Goal: Information Seeking & Learning: Learn about a topic

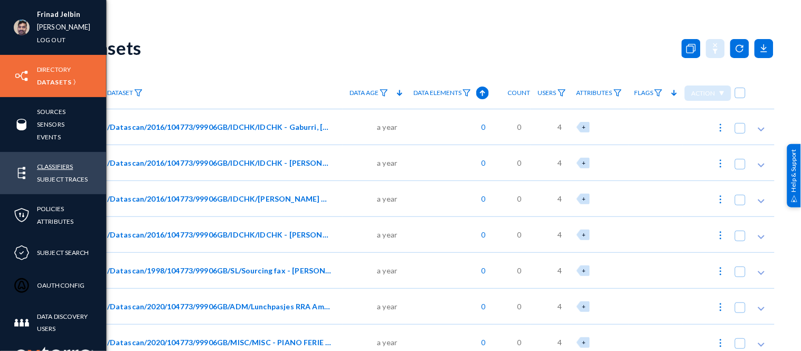
click at [58, 165] on link "Classifiers" at bounding box center [55, 167] width 36 height 12
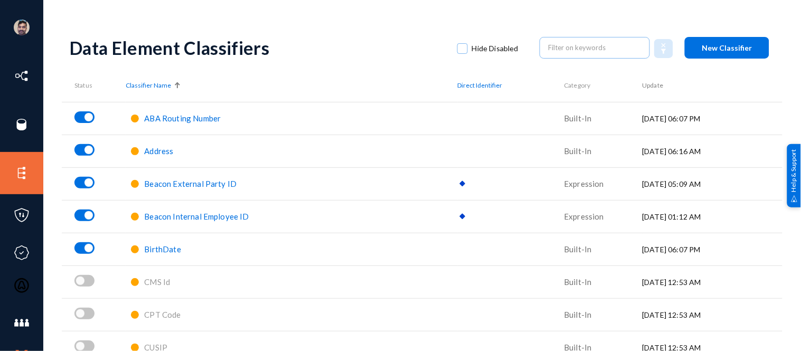
click at [457, 48] on span at bounding box center [462, 48] width 11 height 11
checkbox input "true"
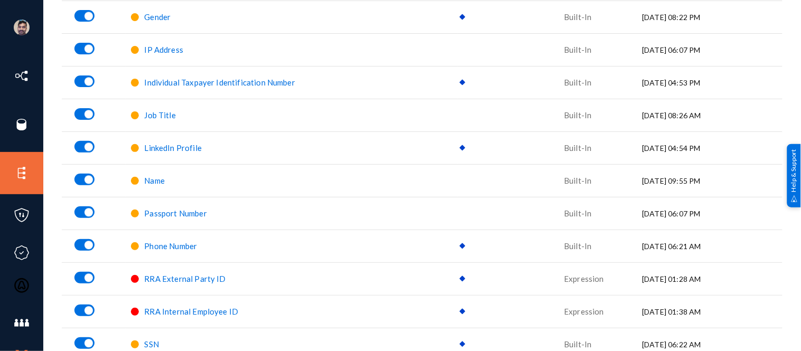
scroll to position [559, 0]
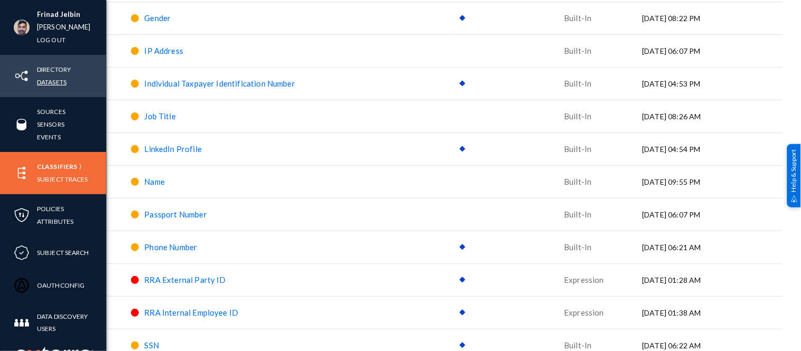
click at [41, 82] on link "Datasets" at bounding box center [52, 82] width 30 height 12
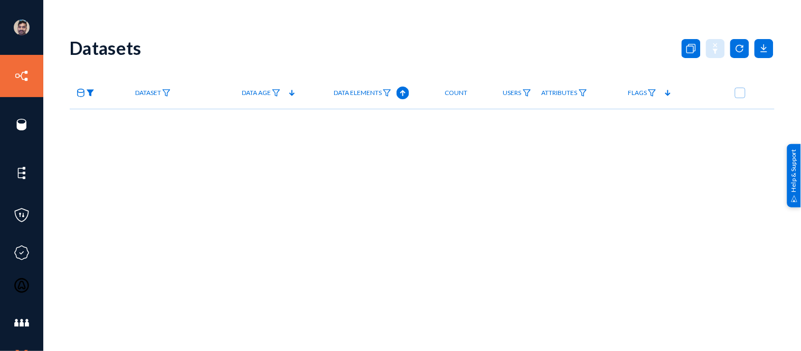
click at [90, 92] on img at bounding box center [90, 92] width 8 height 7
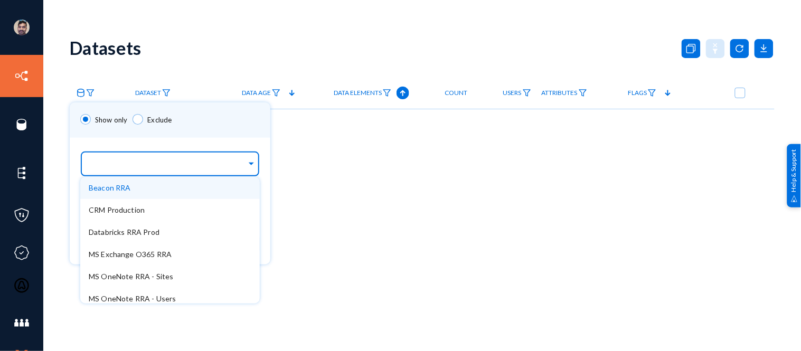
click at [119, 161] on input "text" at bounding box center [168, 166] width 158 height 10
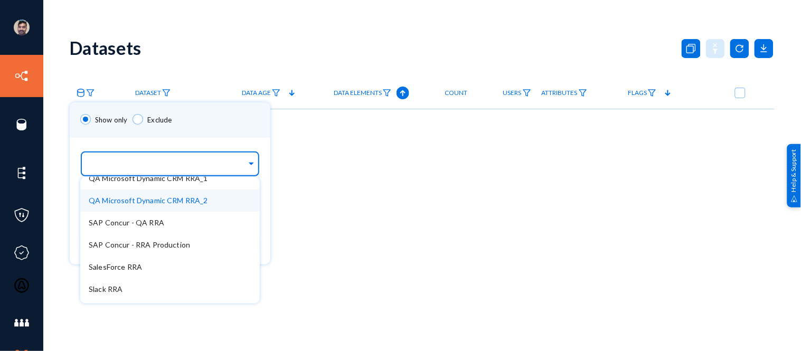
scroll to position [228, 0]
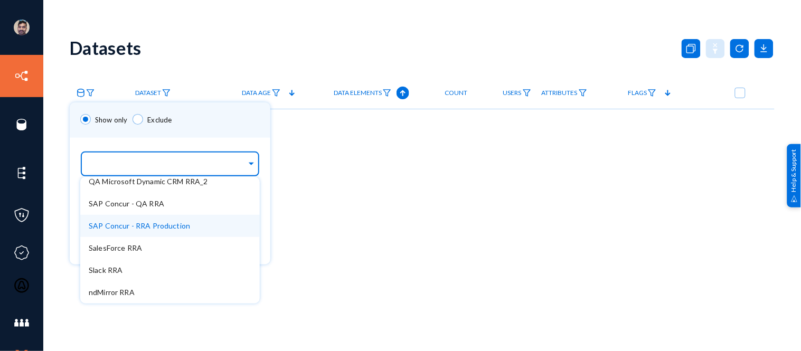
click at [116, 223] on span "SAP Concur - RRA Production" at bounding box center [139, 225] width 101 height 9
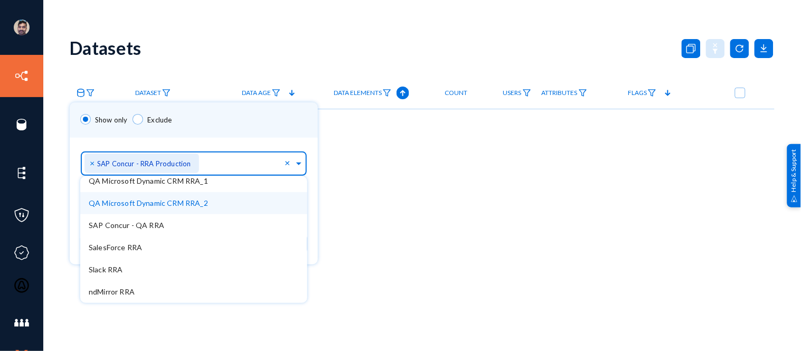
click at [251, 120] on div "Show only Exclude" at bounding box center [194, 119] width 248 height 35
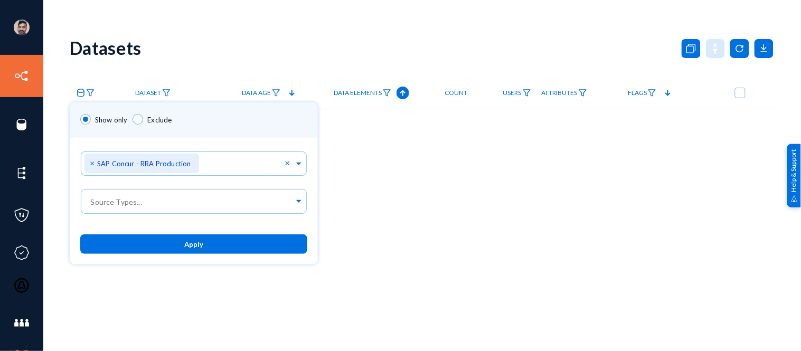
click at [210, 238] on button "Apply" at bounding box center [193, 244] width 227 height 20
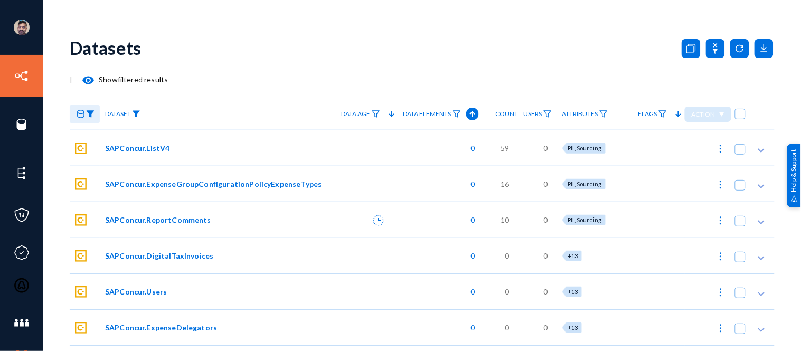
click at [139, 112] on img at bounding box center [136, 113] width 8 height 7
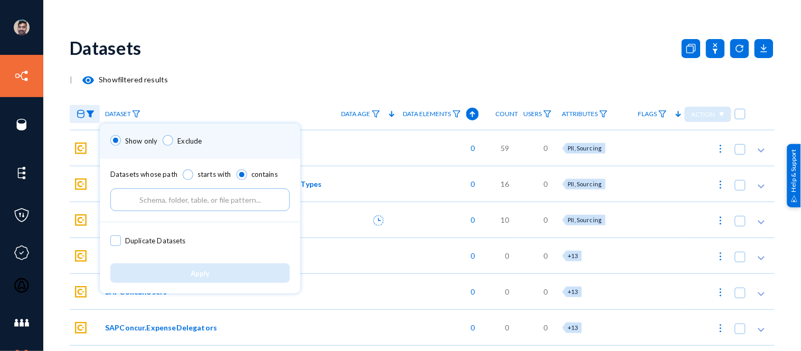
click at [178, 195] on input "text" at bounding box center [200, 200] width 180 height 23
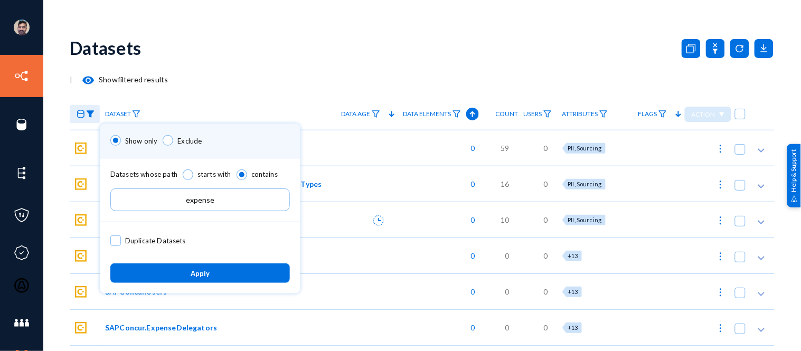
type input "expense"
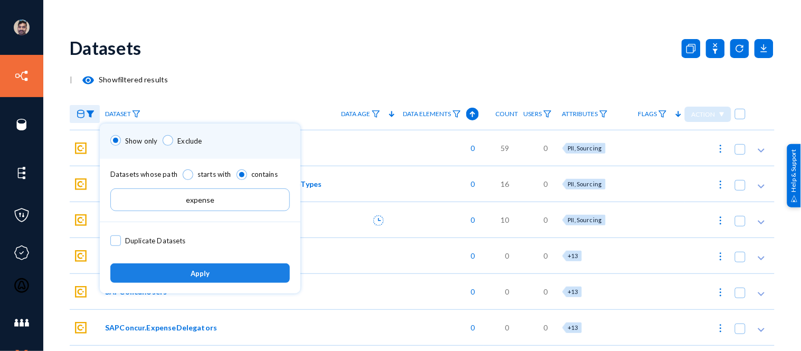
click at [187, 271] on button "Apply" at bounding box center [200, 273] width 180 height 20
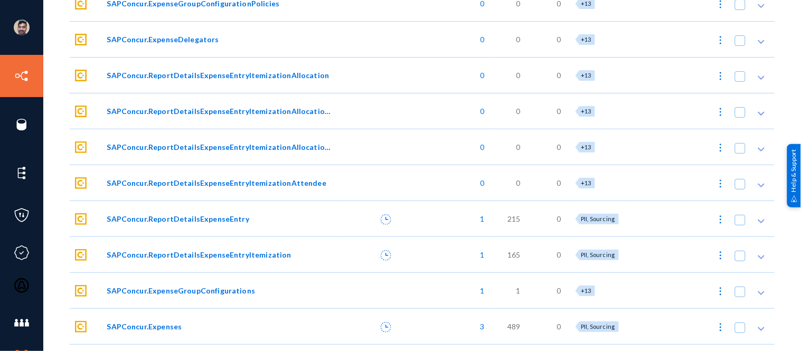
scroll to position [281, 0]
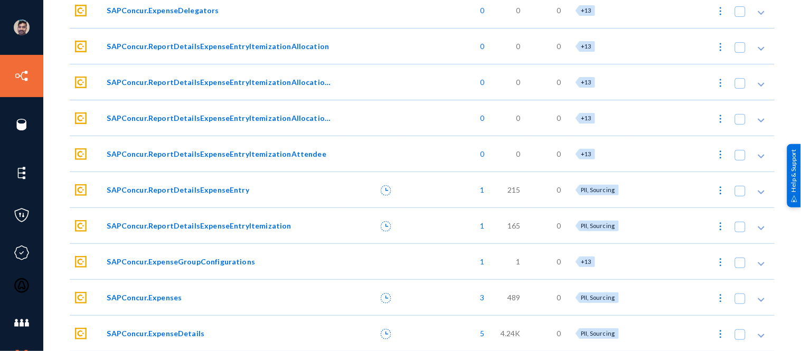
click at [157, 316] on span "SAPConcur.ExpenseDetails" at bounding box center [156, 333] width 98 height 11
click at [125, 316] on span "SAPConcur.ExpenseDetails" at bounding box center [156, 333] width 98 height 11
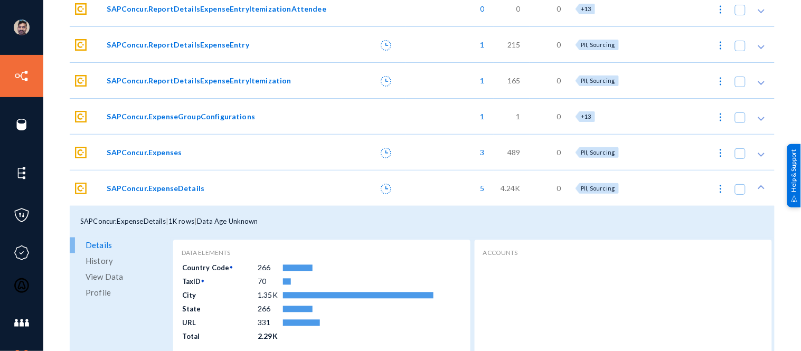
scroll to position [472, 0]
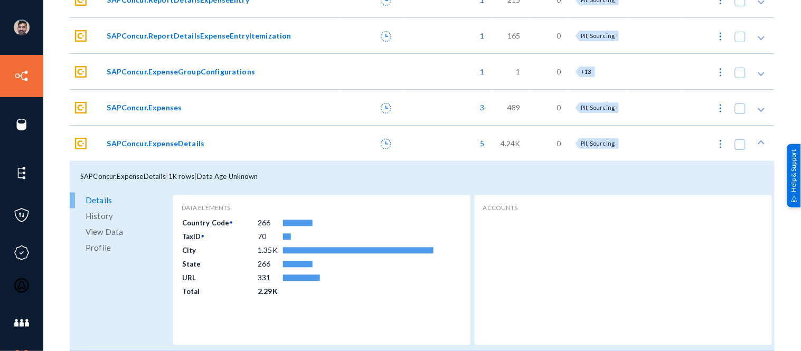
click at [100, 231] on span "View Data" at bounding box center [104, 232] width 37 height 16
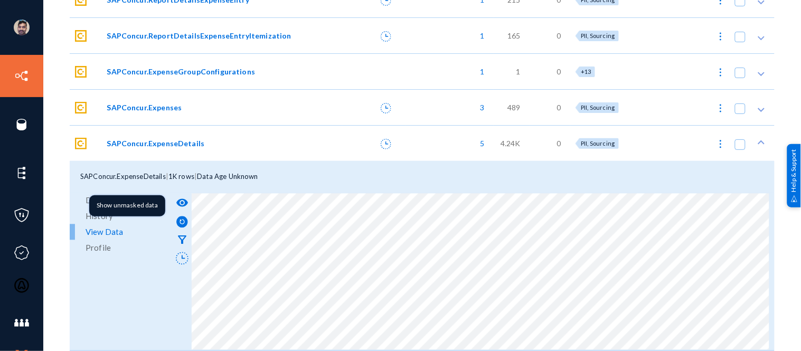
click at [181, 202] on mat-icon "visibility" at bounding box center [182, 203] width 13 height 13
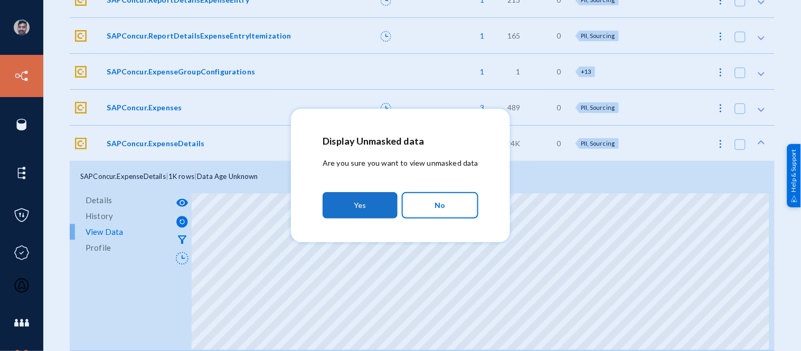
click at [360, 206] on span "Yes" at bounding box center [360, 205] width 12 height 19
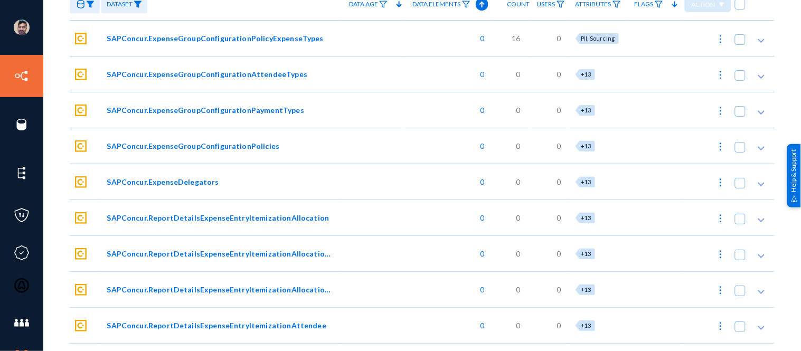
scroll to position [0, 0]
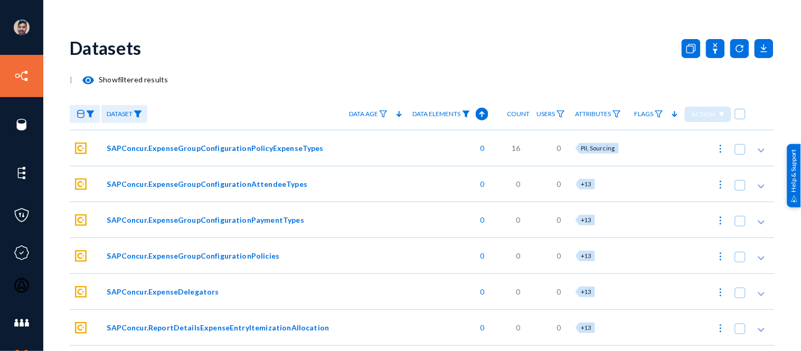
click at [467, 114] on img at bounding box center [466, 113] width 8 height 7
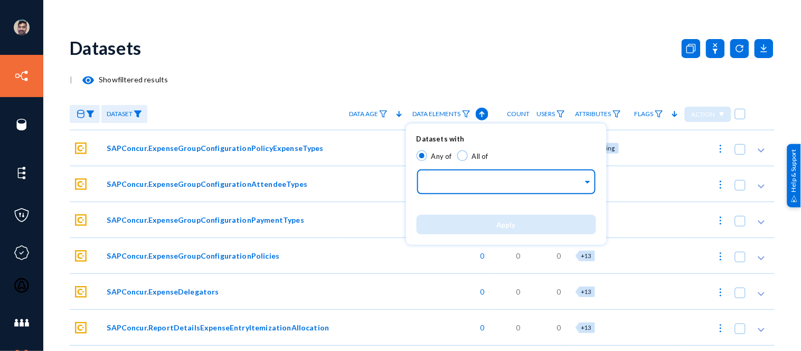
click at [454, 185] on input "text" at bounding box center [504, 183] width 158 height 10
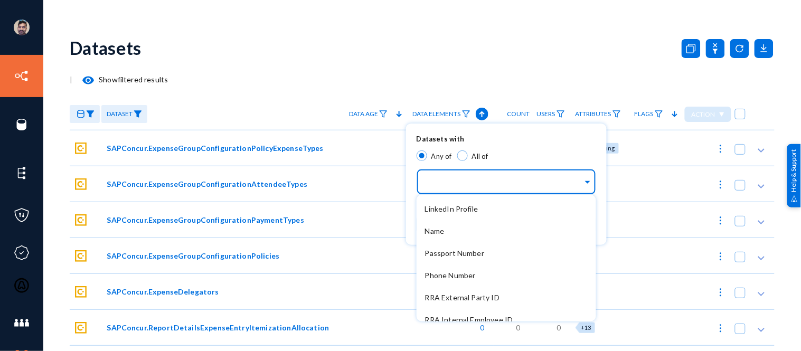
scroll to position [380, 0]
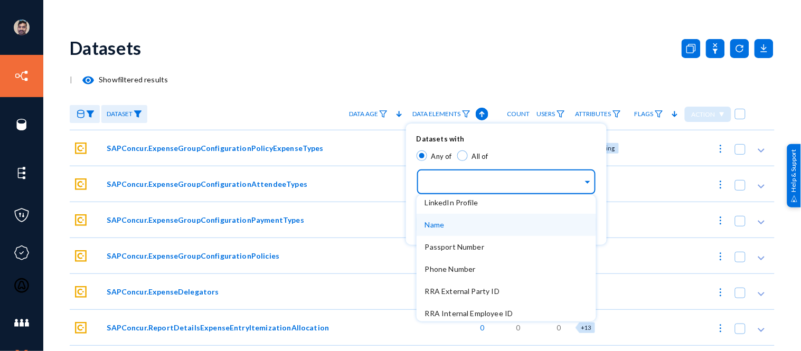
click at [436, 221] on span "Name" at bounding box center [435, 224] width 20 height 9
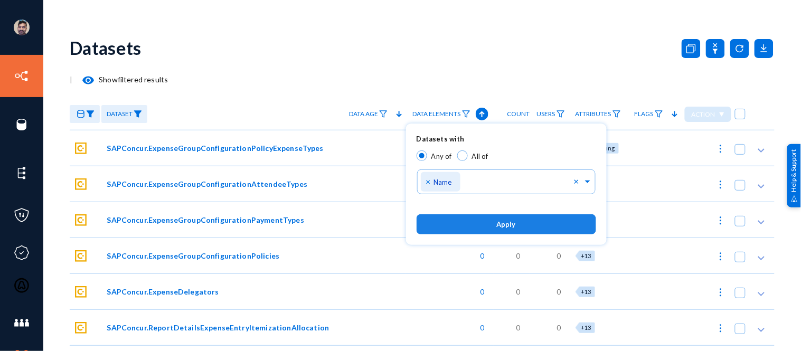
click at [496, 223] on button "Apply" at bounding box center [507, 224] width 180 height 20
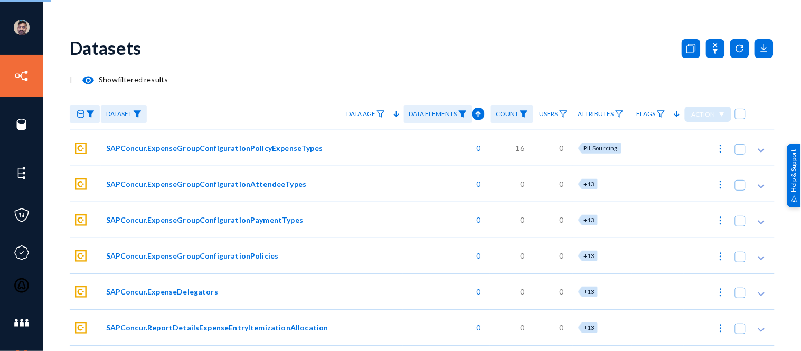
checkbox input "true"
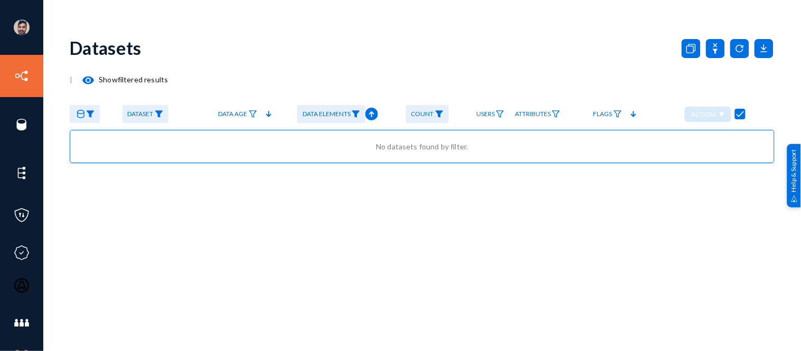
click at [90, 112] on img at bounding box center [90, 113] width 8 height 7
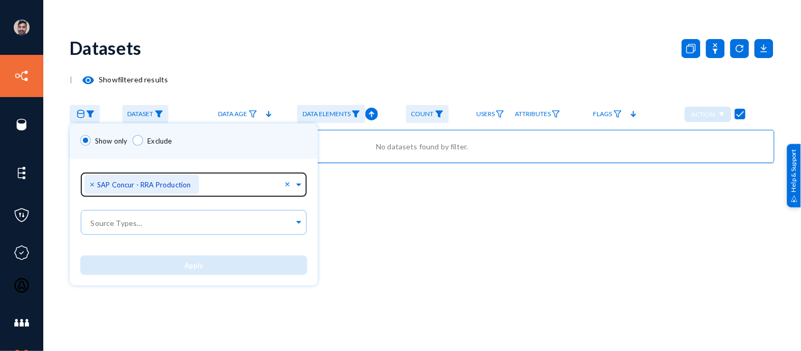
click at [92, 183] on span "×" at bounding box center [93, 184] width 7 height 10
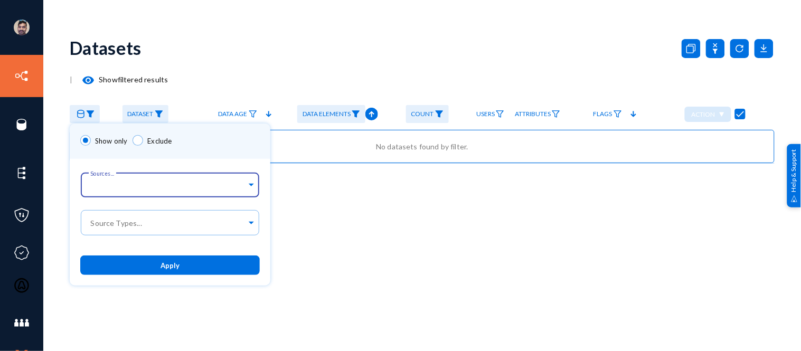
click at [185, 260] on button "Apply" at bounding box center [170, 266] width 180 height 20
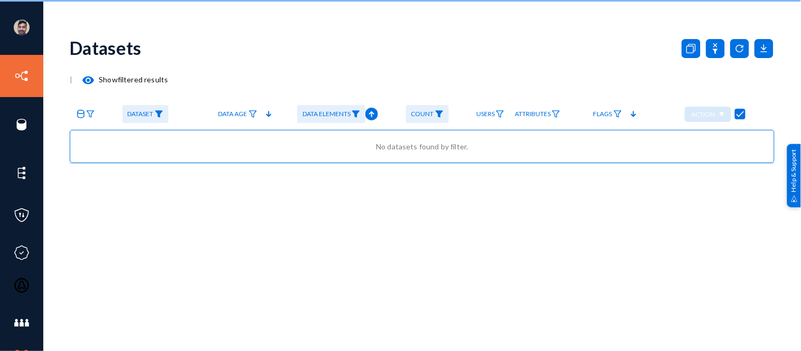
click at [161, 114] on img at bounding box center [159, 113] width 8 height 7
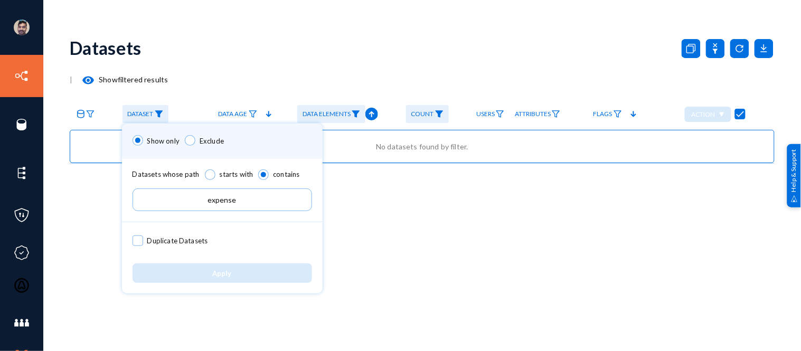
drag, startPoint x: 253, startPoint y: 197, endPoint x: 186, endPoint y: 194, distance: 67.1
click at [186, 194] on input "expense" at bounding box center [223, 200] width 180 height 23
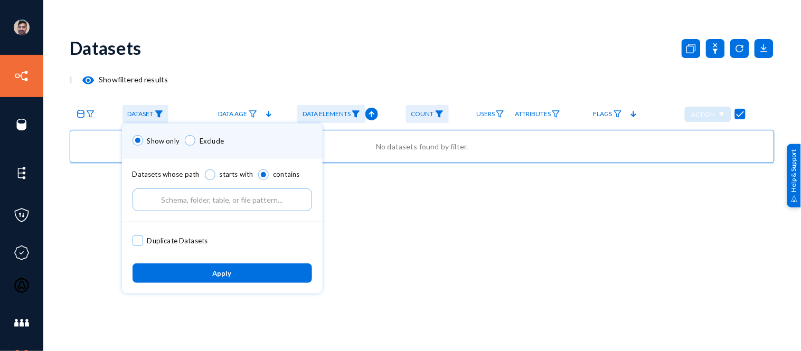
click at [238, 276] on button "Apply" at bounding box center [223, 273] width 180 height 20
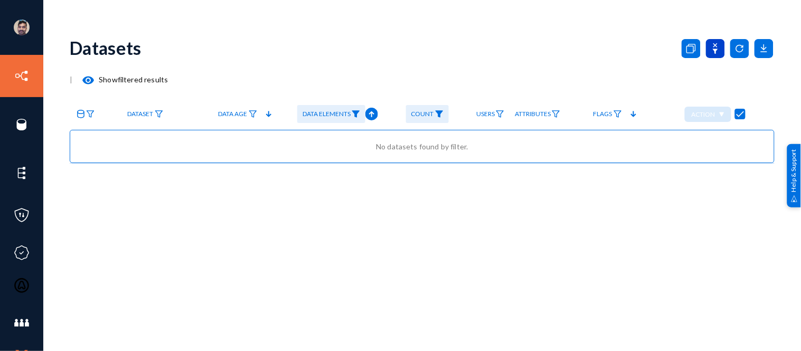
click at [713, 51] on icon at bounding box center [715, 48] width 5 height 11
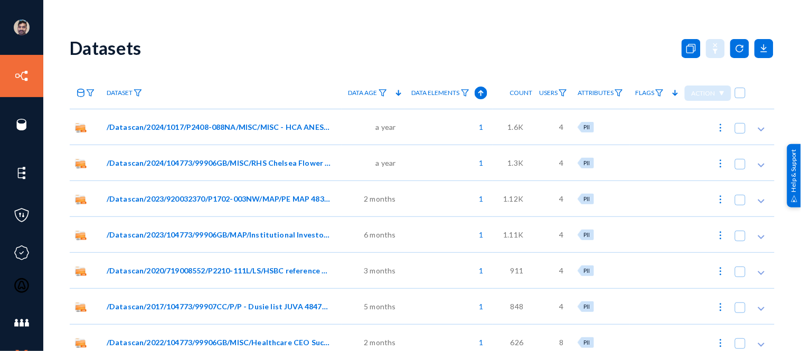
checkbox input "false"
click at [463, 96] on img at bounding box center [465, 92] width 8 height 7
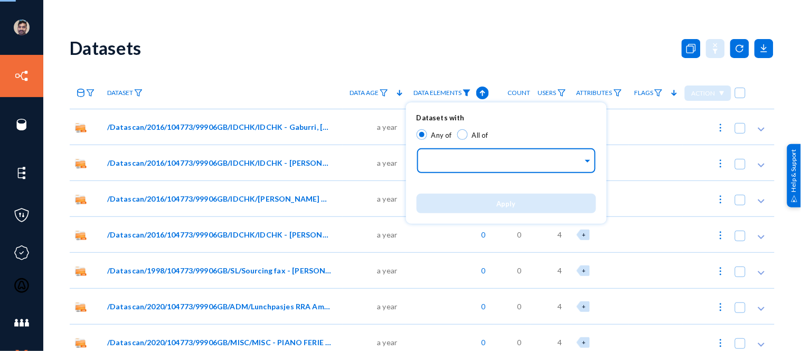
click at [498, 162] on input "text" at bounding box center [504, 162] width 158 height 10
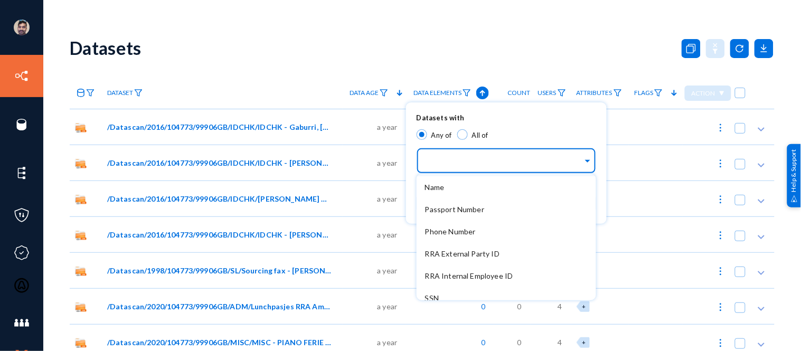
scroll to position [398, 0]
click at [450, 185] on div "Name" at bounding box center [507, 186] width 180 height 22
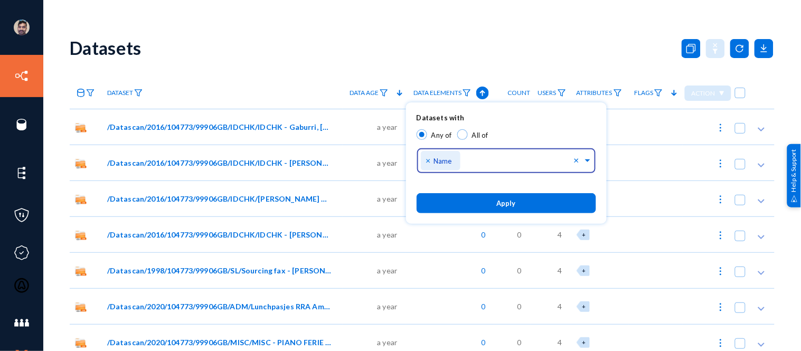
click at [514, 205] on span "Apply" at bounding box center [506, 204] width 19 height 8
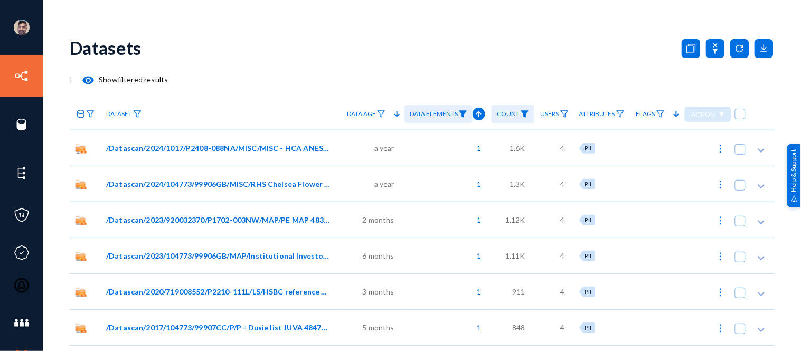
click at [90, 81] on mat-icon "visibility" at bounding box center [88, 80] width 13 height 13
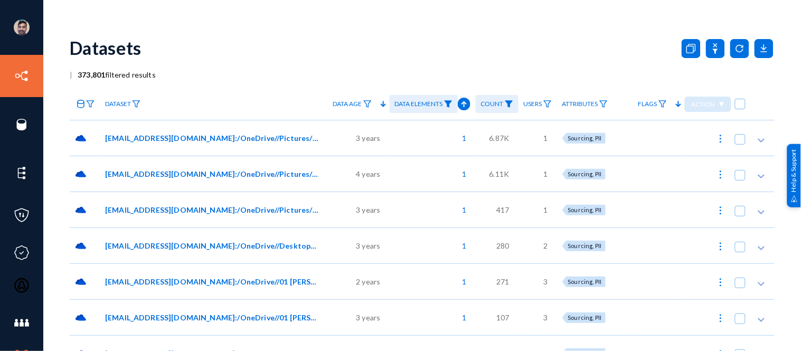
drag, startPoint x: 78, startPoint y: 75, endPoint x: 155, endPoint y: 76, distance: 77.1
click at [155, 76] on span "373,801 filtered results" at bounding box center [113, 74] width 83 height 9
click at [230, 69] on div "| 373,801 filtered results" at bounding box center [422, 74] width 705 height 11
